Goal: Information Seeking & Learning: Learn about a topic

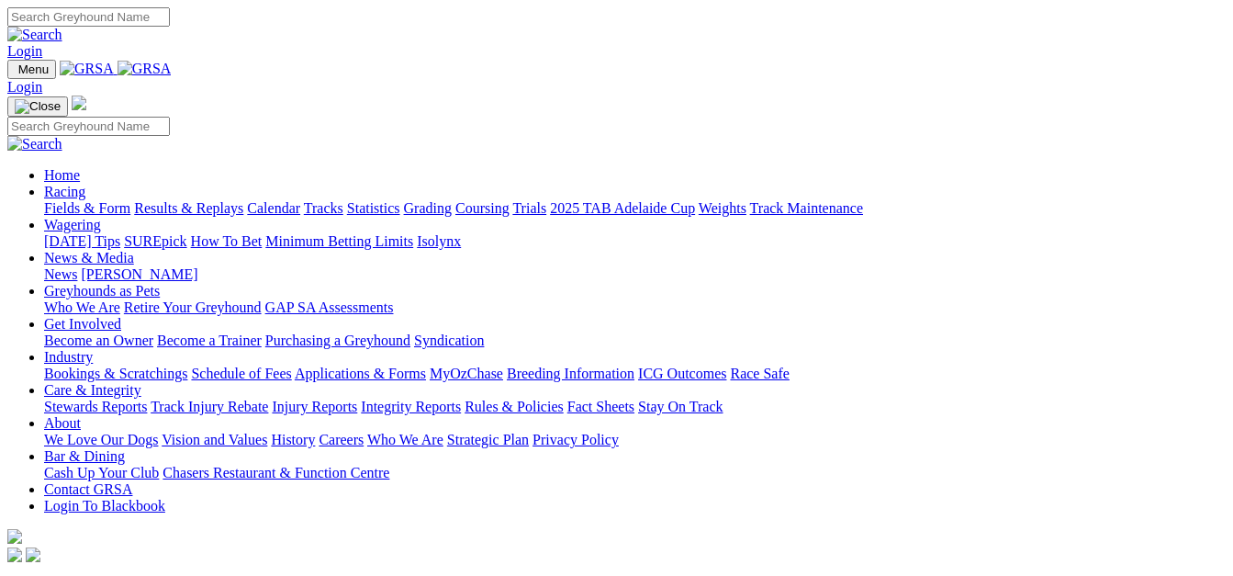
click at [51, 200] on link "Fields & Form" at bounding box center [87, 208] width 86 height 16
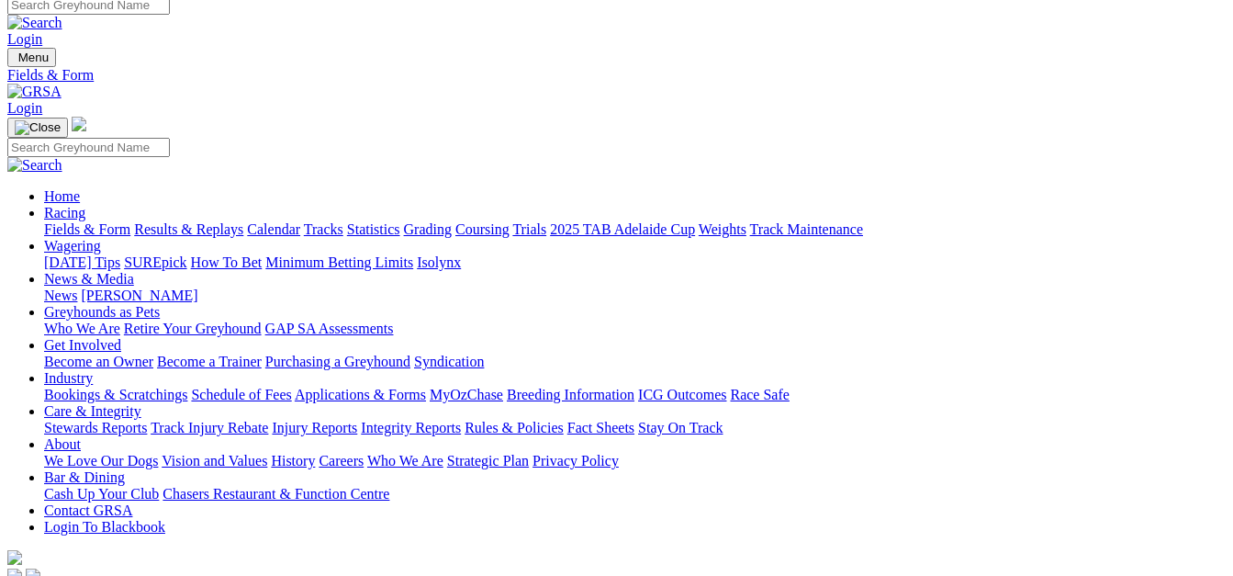
scroll to position [23, 0]
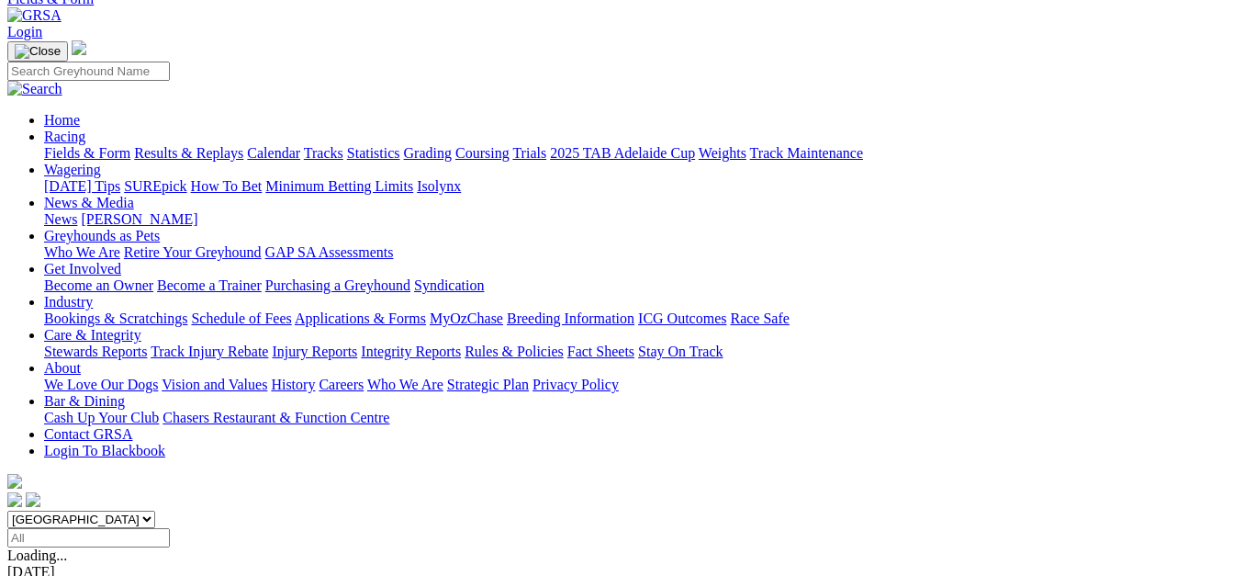
scroll to position [92, 0]
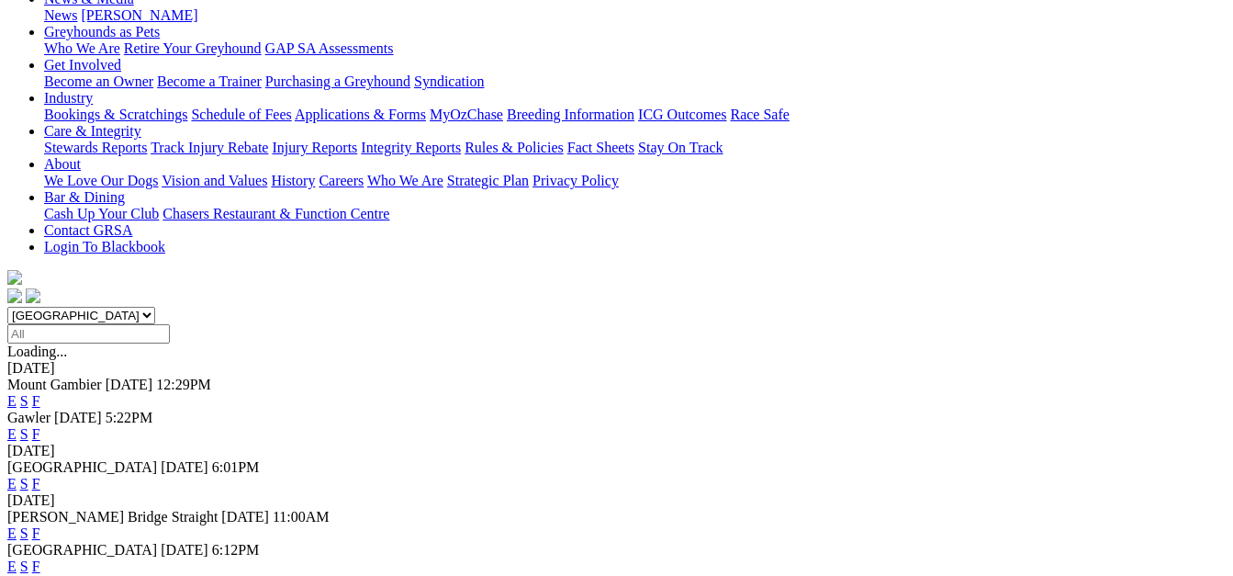
scroll to position [297, 0]
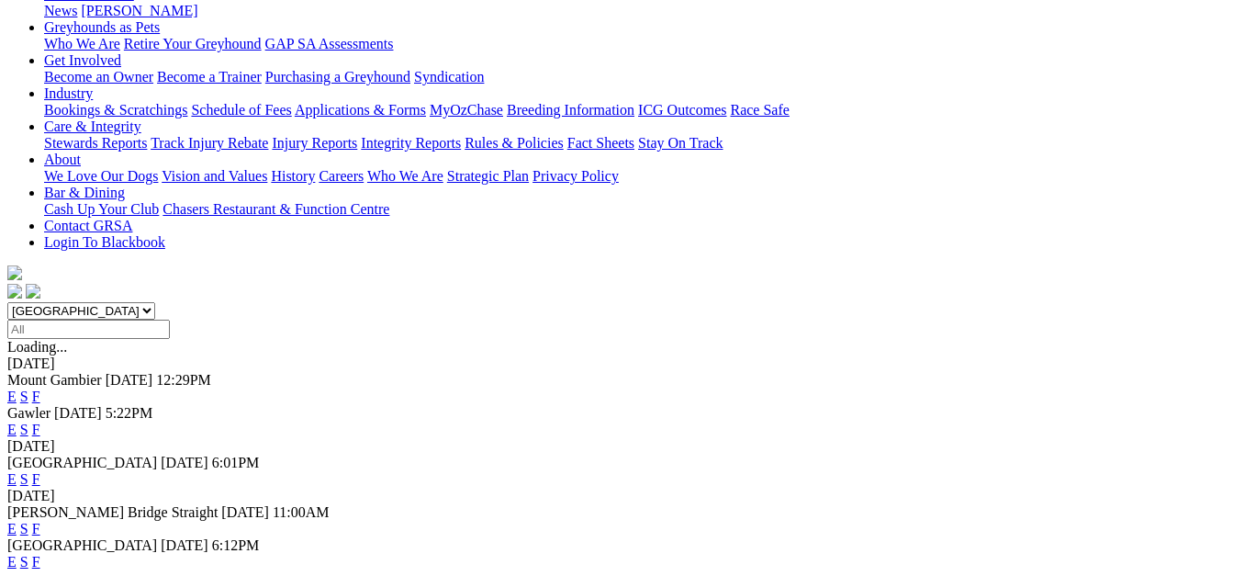
click at [40, 521] on link "F" at bounding box center [36, 529] width 8 height 16
